Goal: Task Accomplishment & Management: Use online tool/utility

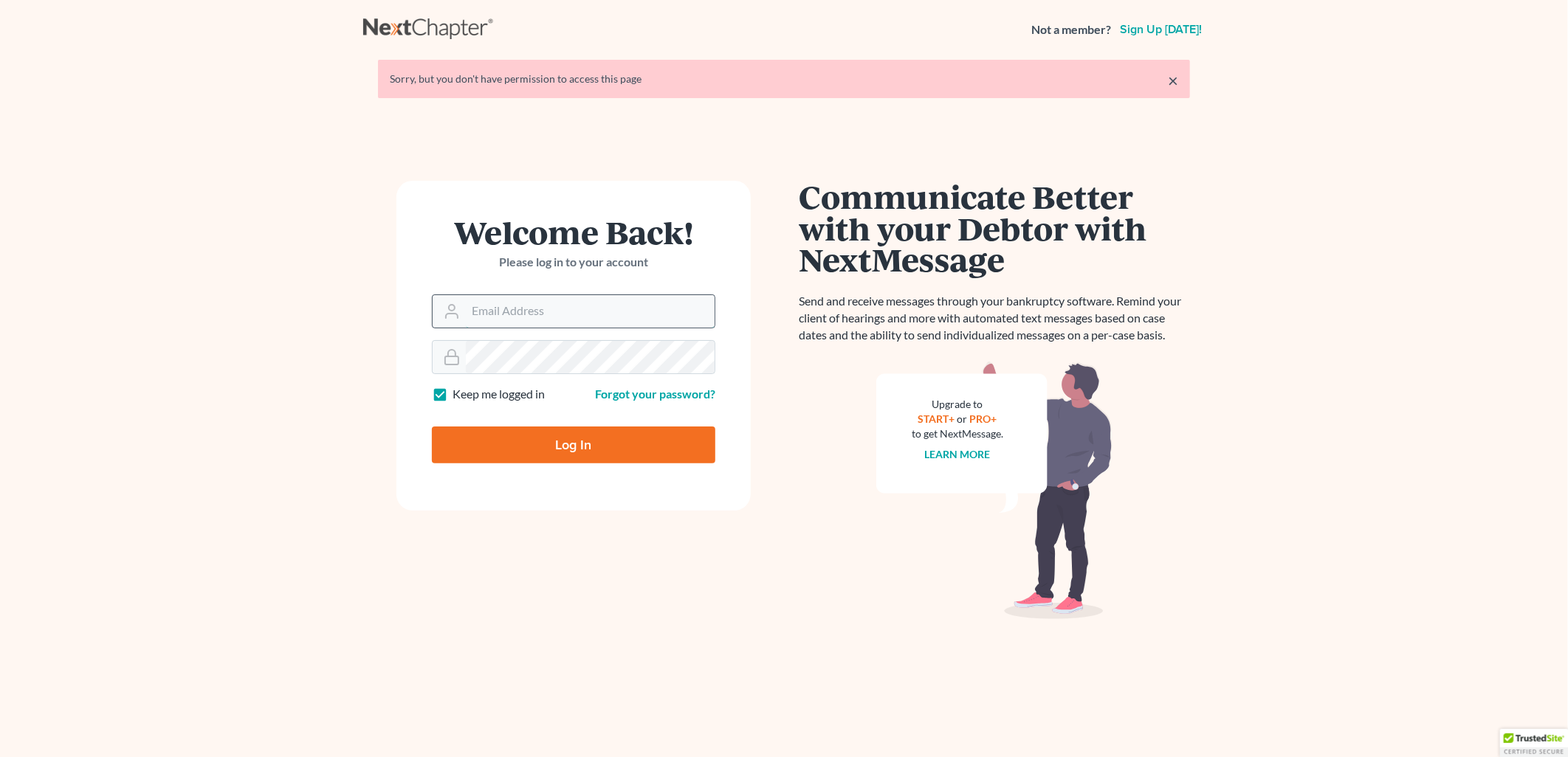
click at [615, 311] on input "Email Address" at bounding box center [590, 311] width 249 height 32
type input "dsideris@rlkglaw.com"
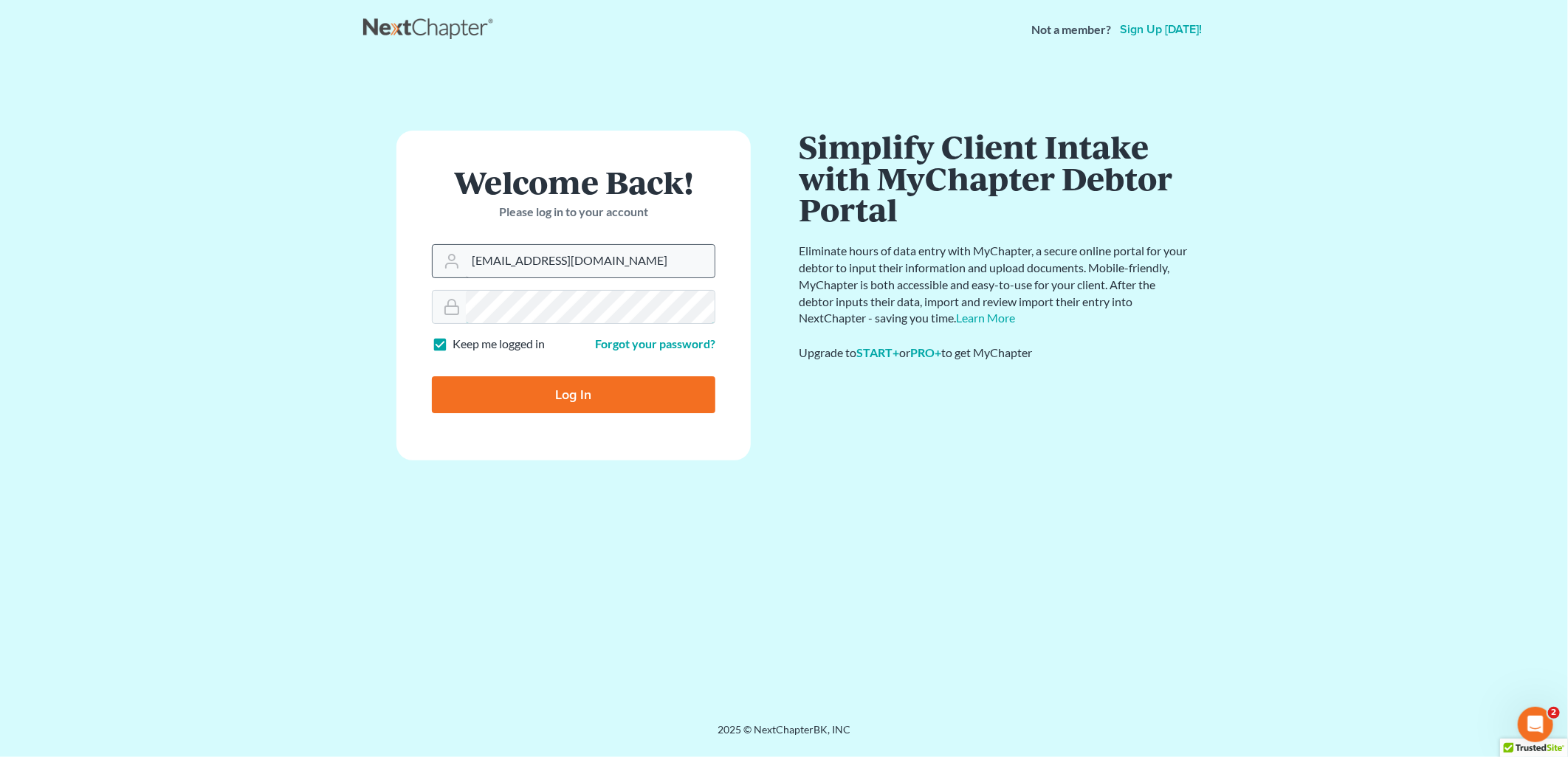
click at [432, 377] on input "Log In" at bounding box center [574, 395] width 283 height 37
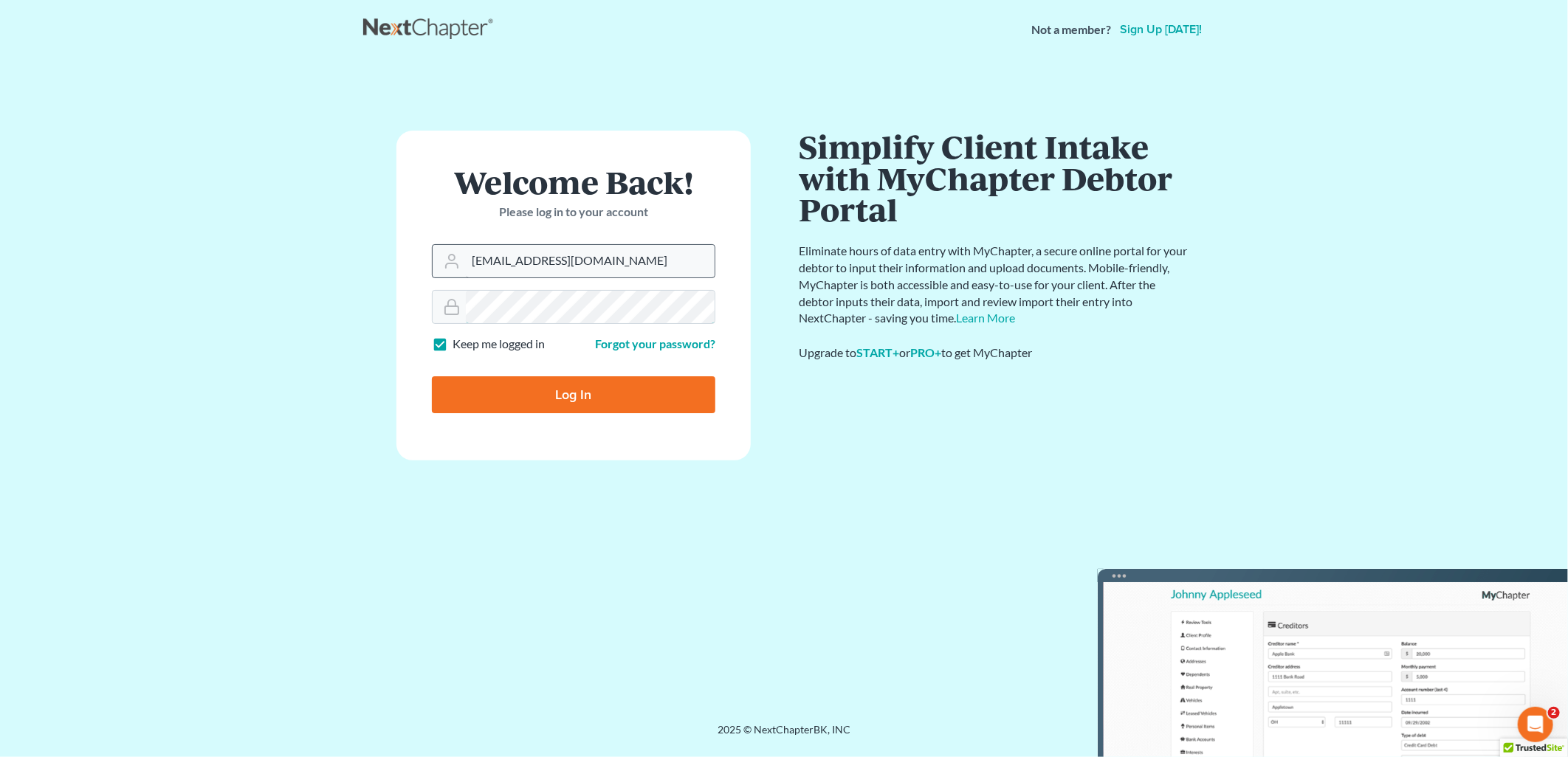
type input "Thinking..."
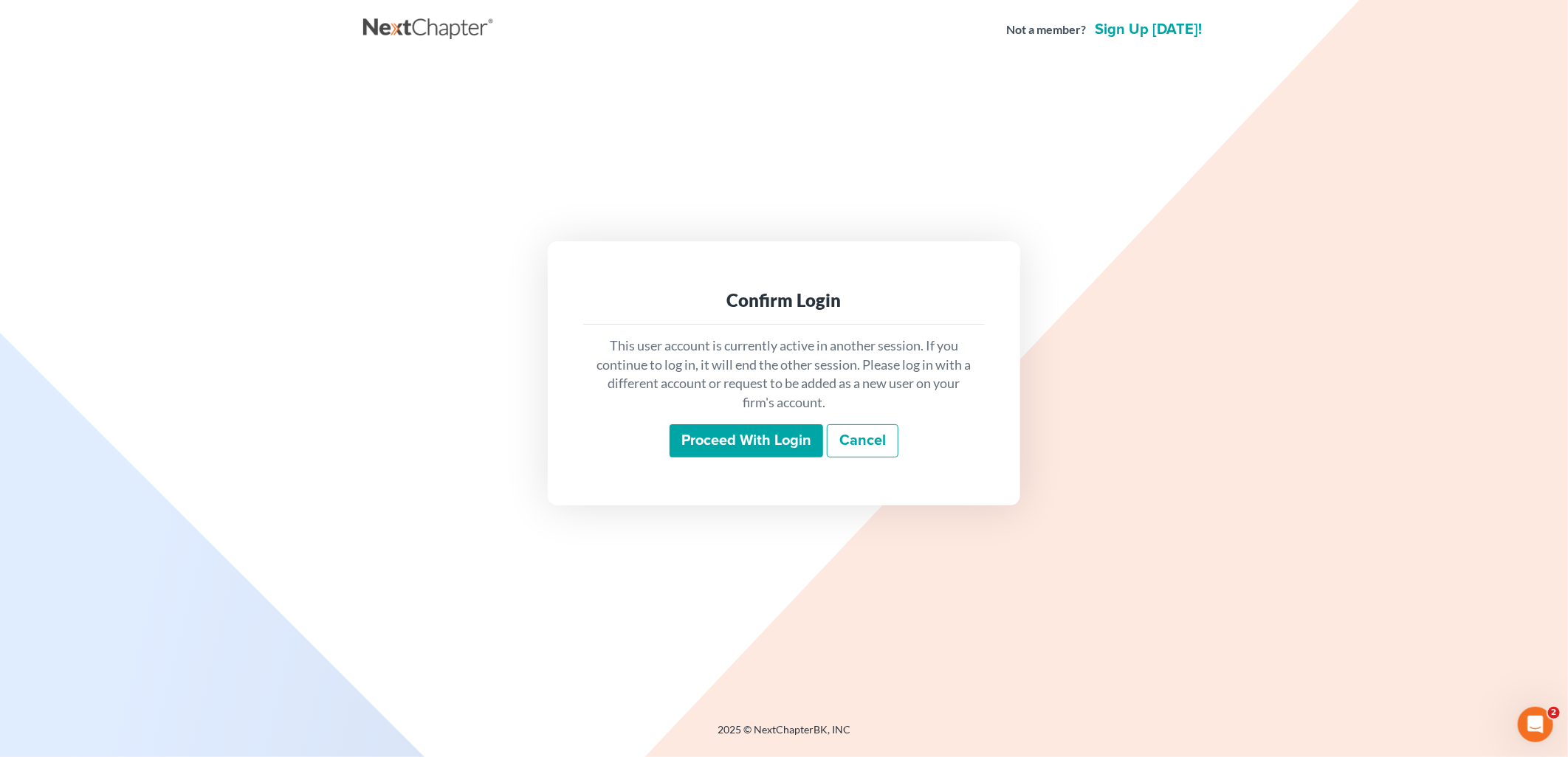
click at [688, 441] on input "Proceed with login" at bounding box center [746, 441] width 153 height 34
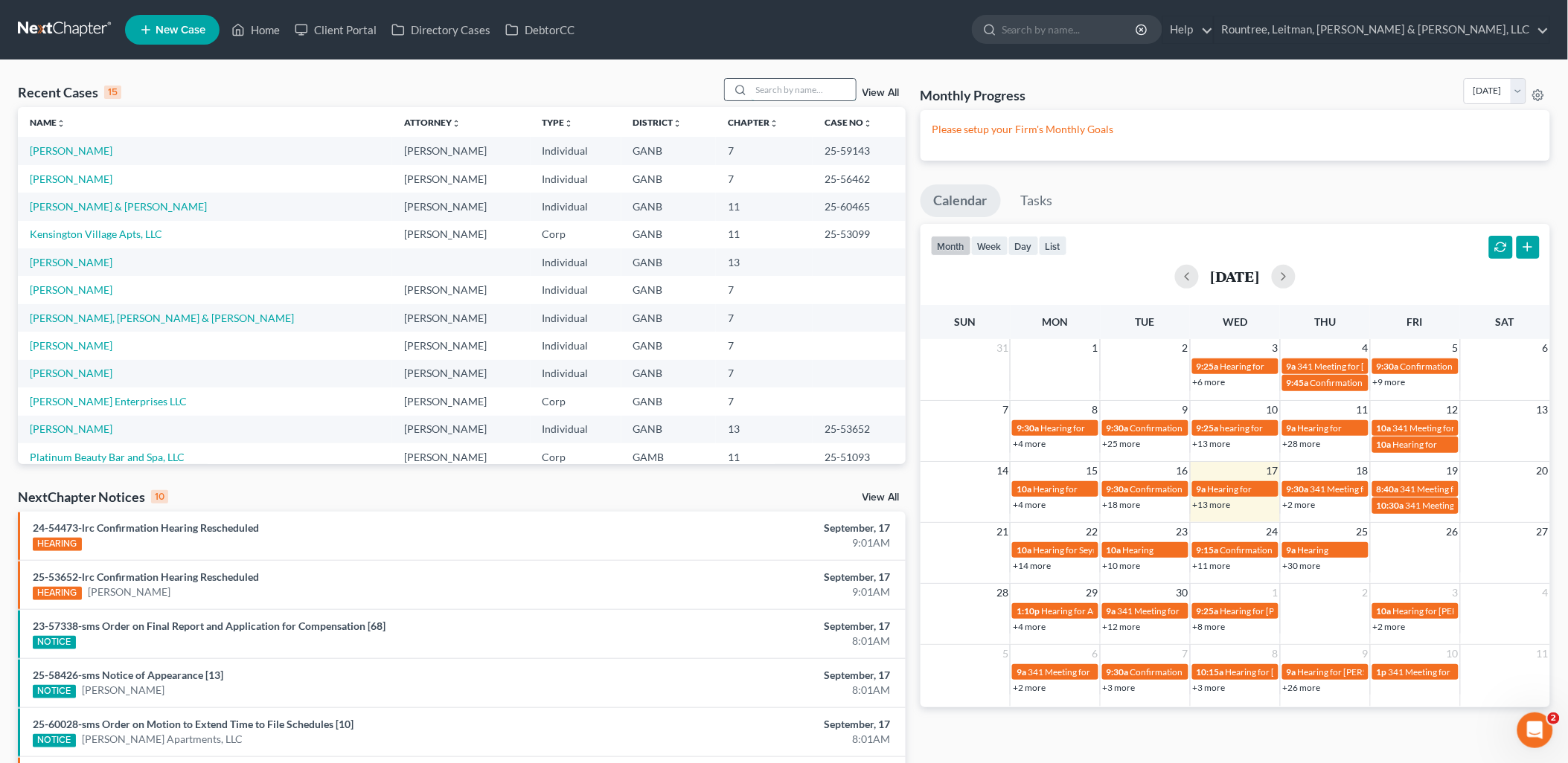
click at [801, 86] on input "search" at bounding box center [804, 90] width 104 height 22
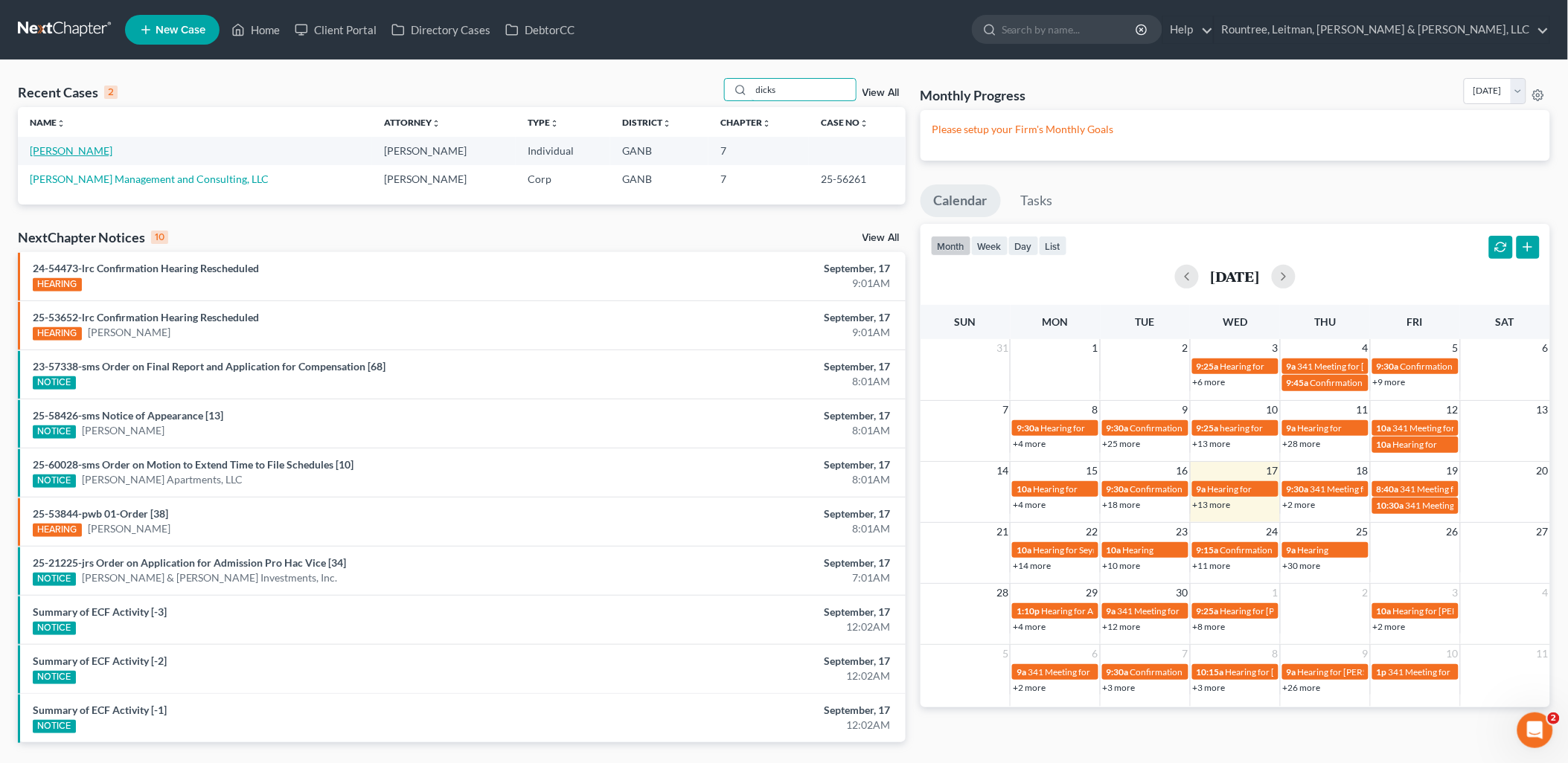
type input "dicks"
click at [78, 146] on link "[PERSON_NAME]" at bounding box center [71, 151] width 83 height 13
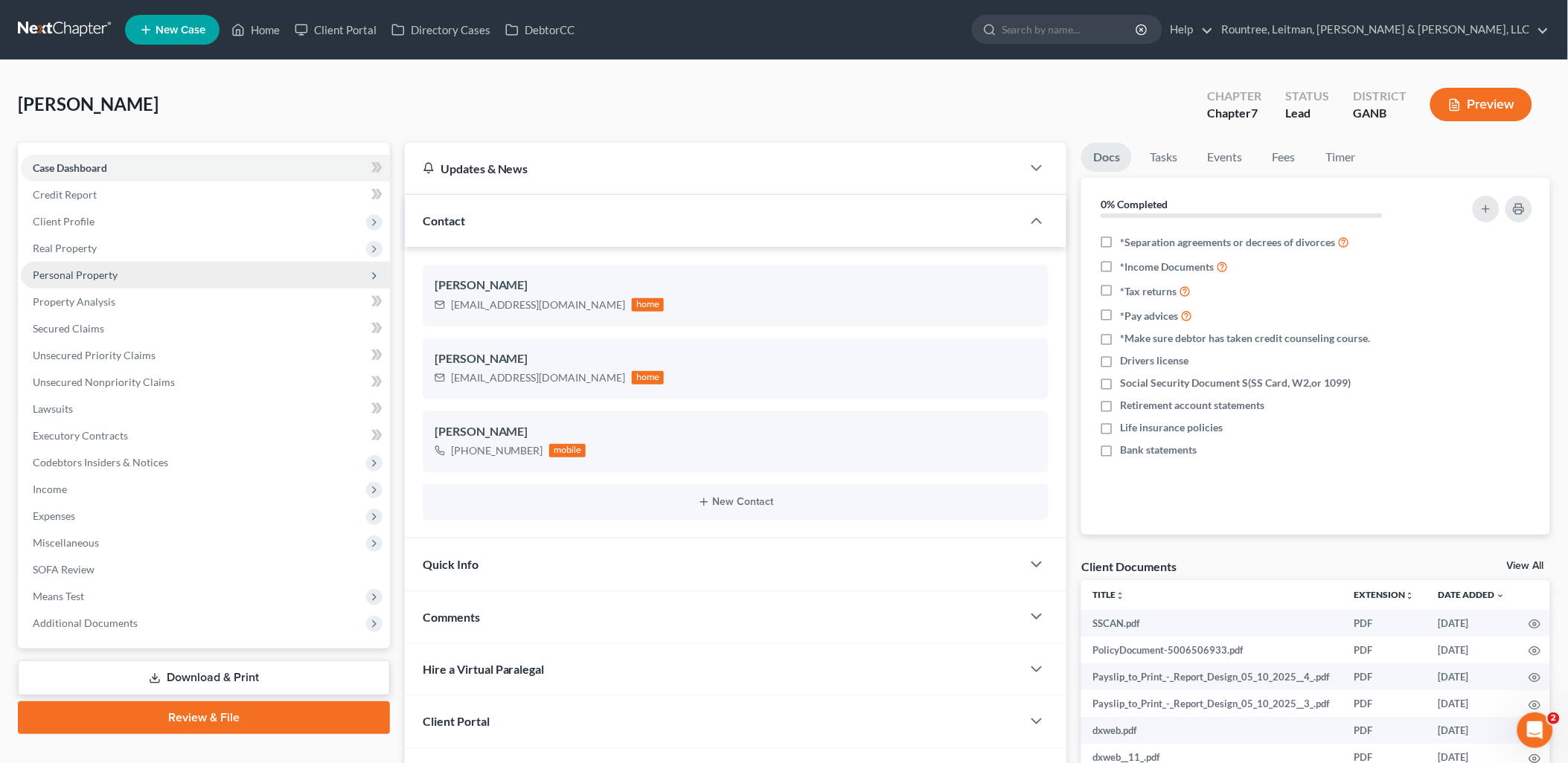
click at [141, 266] on span "Personal Property" at bounding box center [205, 276] width 369 height 27
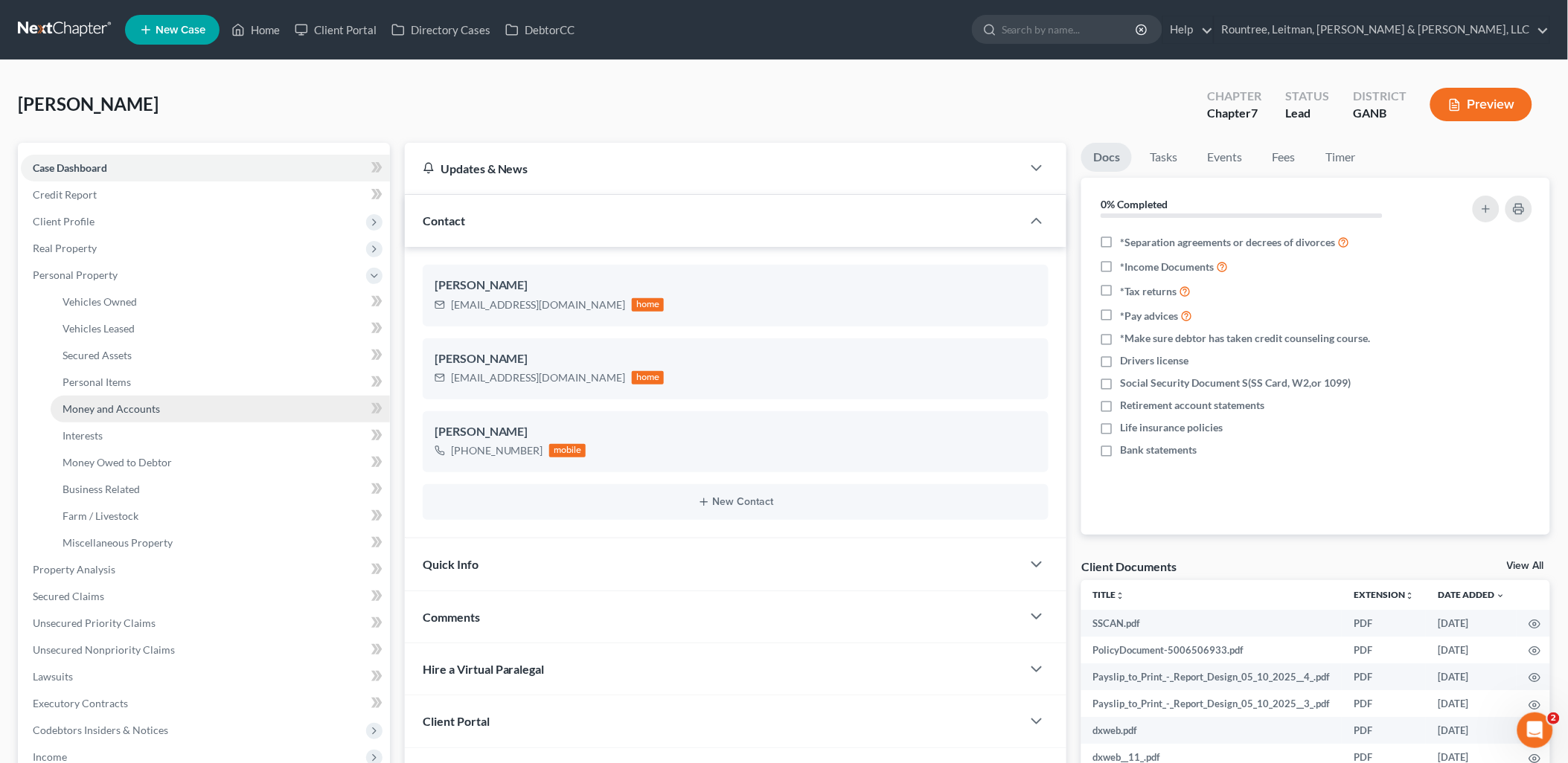
click at [114, 399] on link "Money and Accounts" at bounding box center [220, 409] width 339 height 27
